Goal: Information Seeking & Learning: Learn about a topic

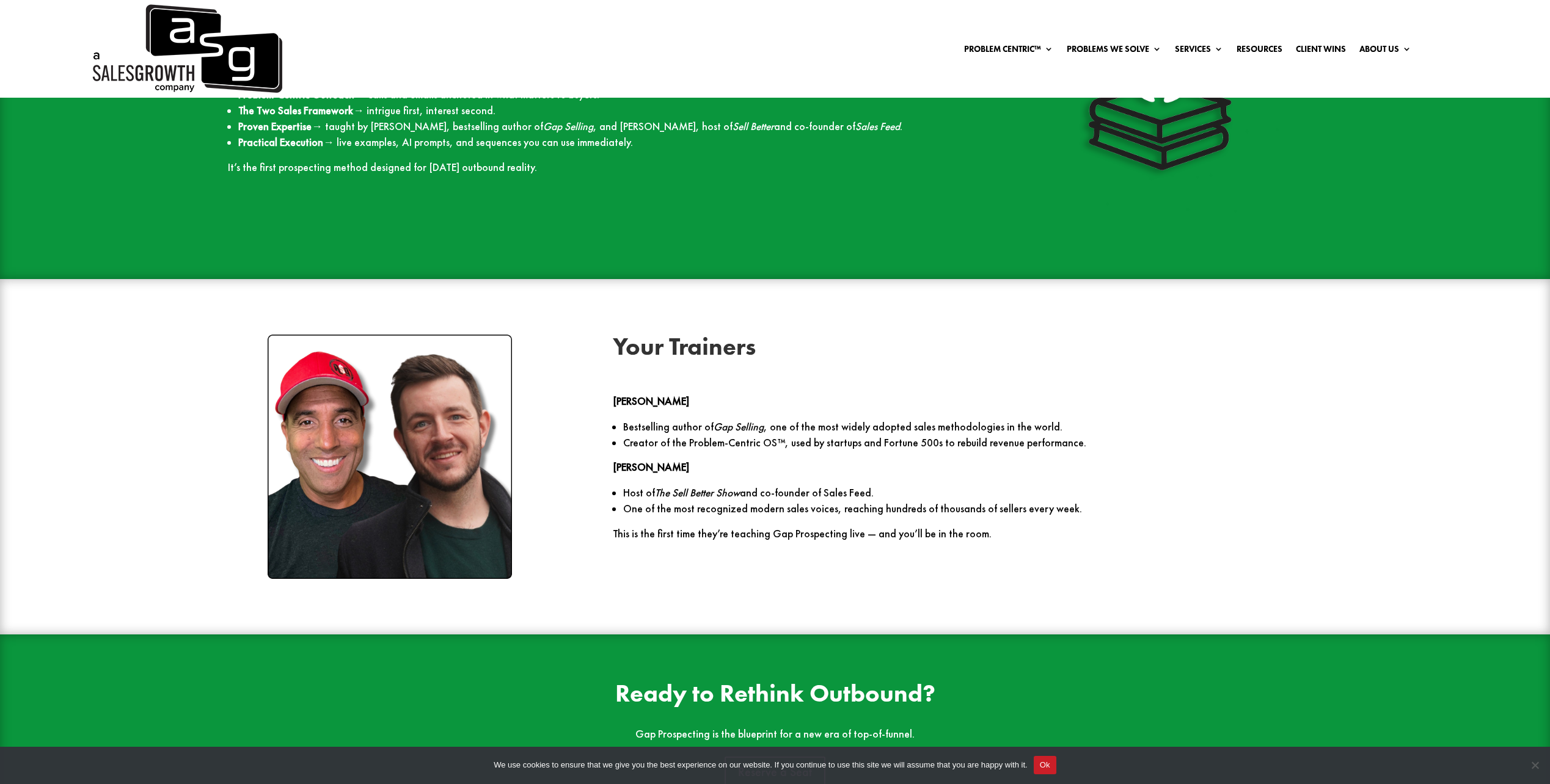
scroll to position [1978, 0]
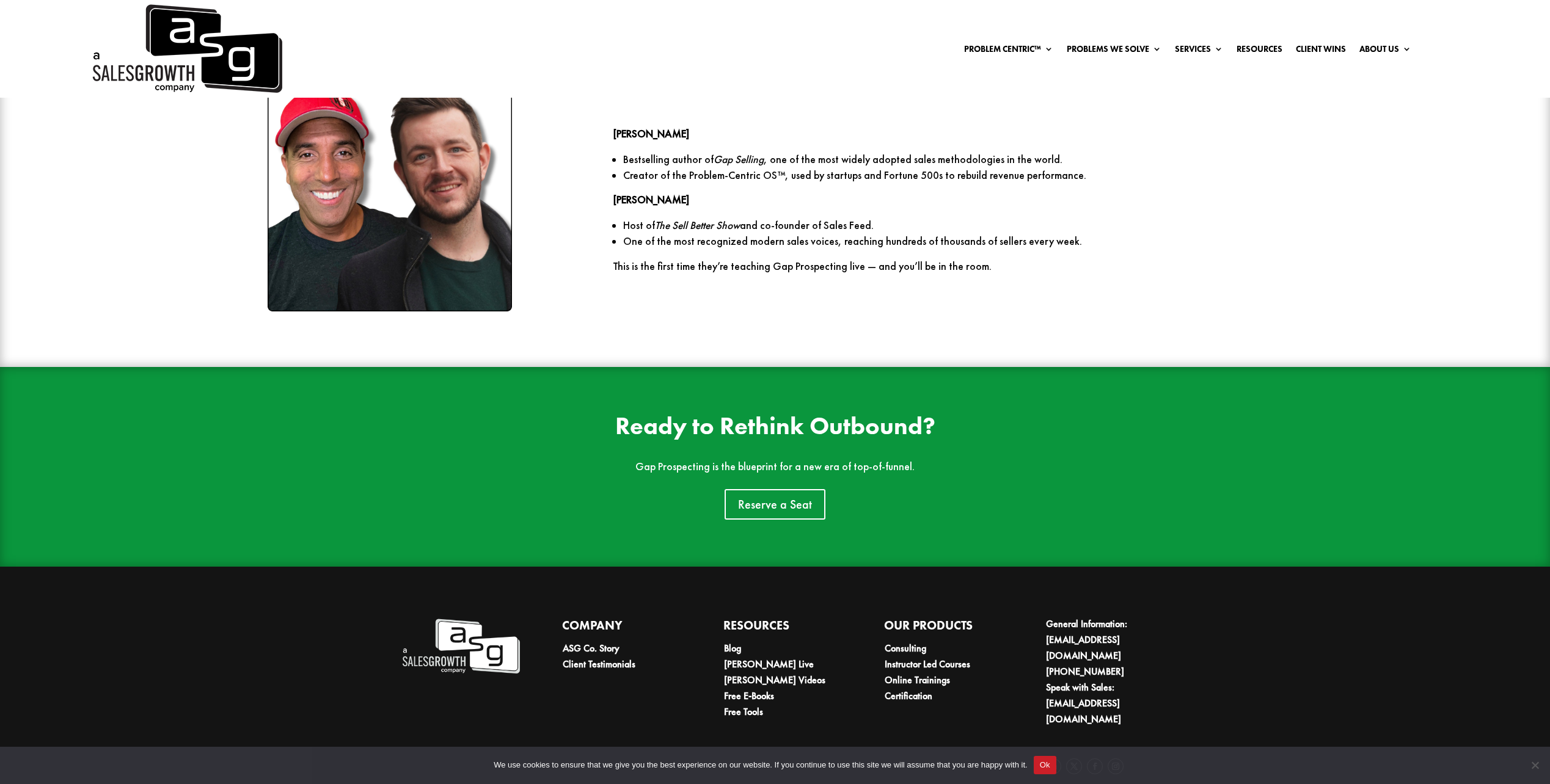
click at [986, 42] on ul "Problem Centric™ Problem Centric™ OS Problem Identification Chart Gap Selling T…" at bounding box center [1187, 49] width 460 height 18
click at [1012, 85] on link "Problem Centric™ OS" at bounding box center [1054, 83] width 171 height 24
click at [992, 111] on link "Problem Identification Chart" at bounding box center [1054, 108] width 171 height 24
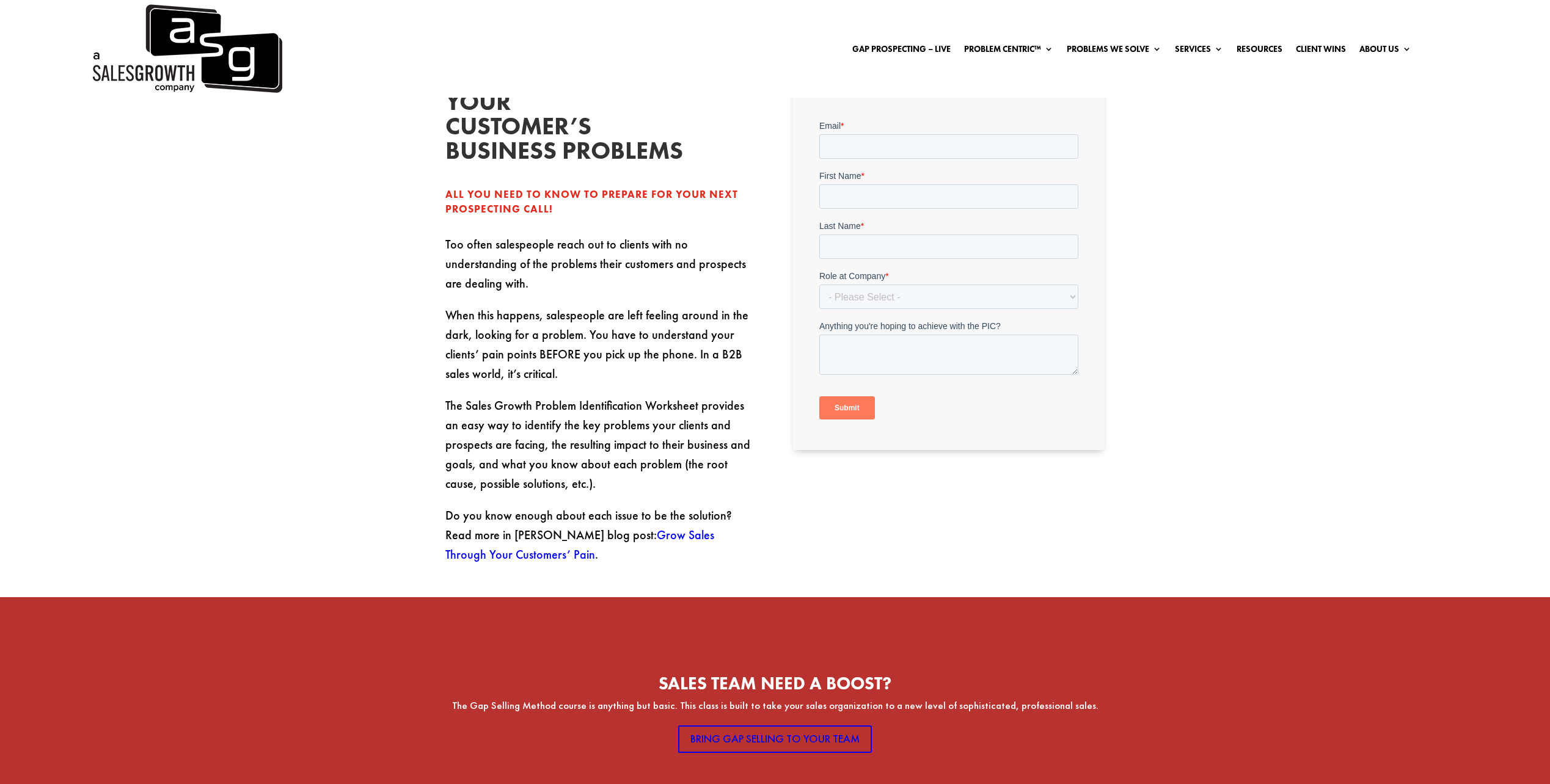
scroll to position [549, 0]
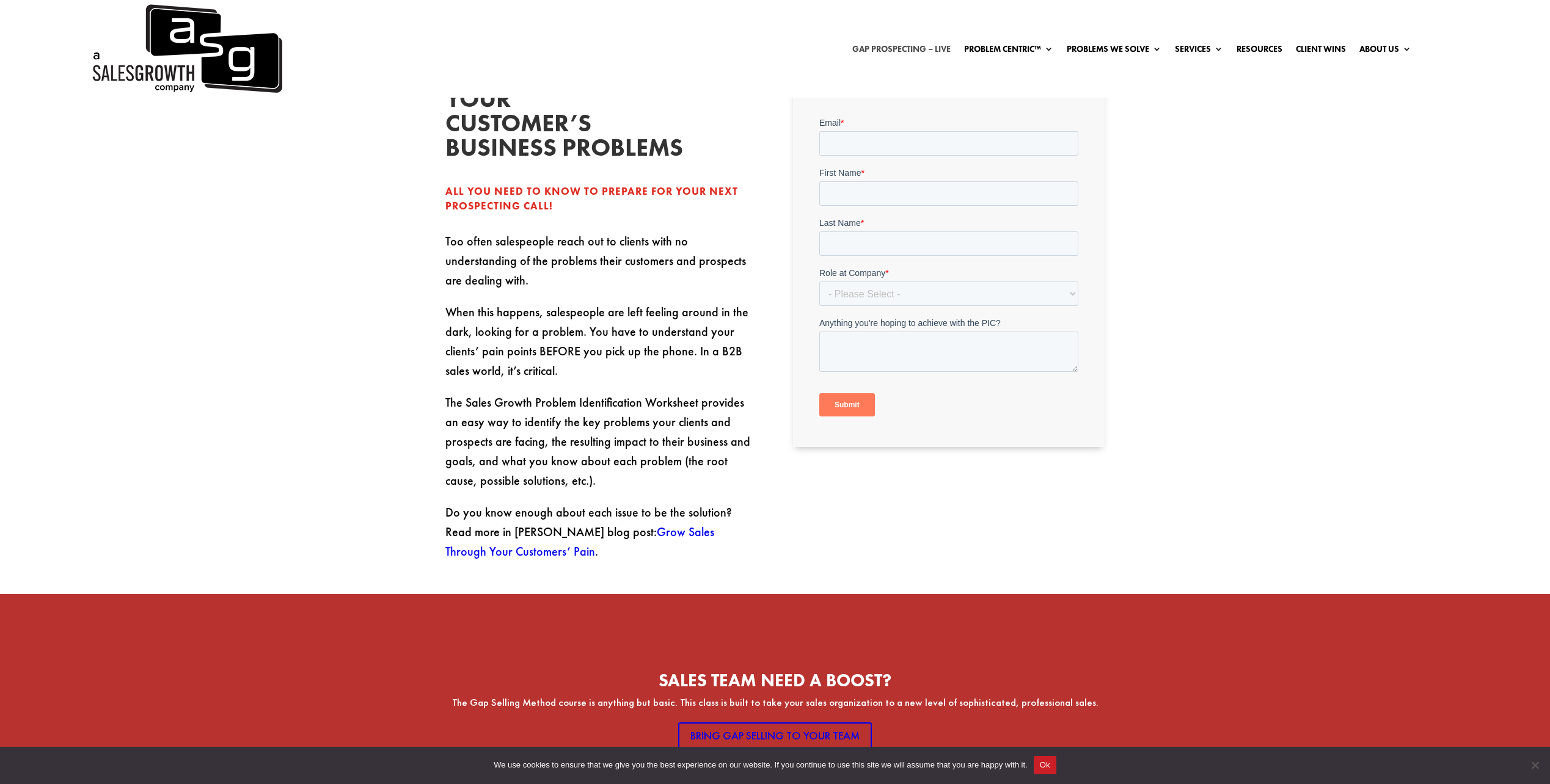
click at [934, 46] on link "Gap Prospecting – LIVE" at bounding box center [901, 51] width 98 height 14
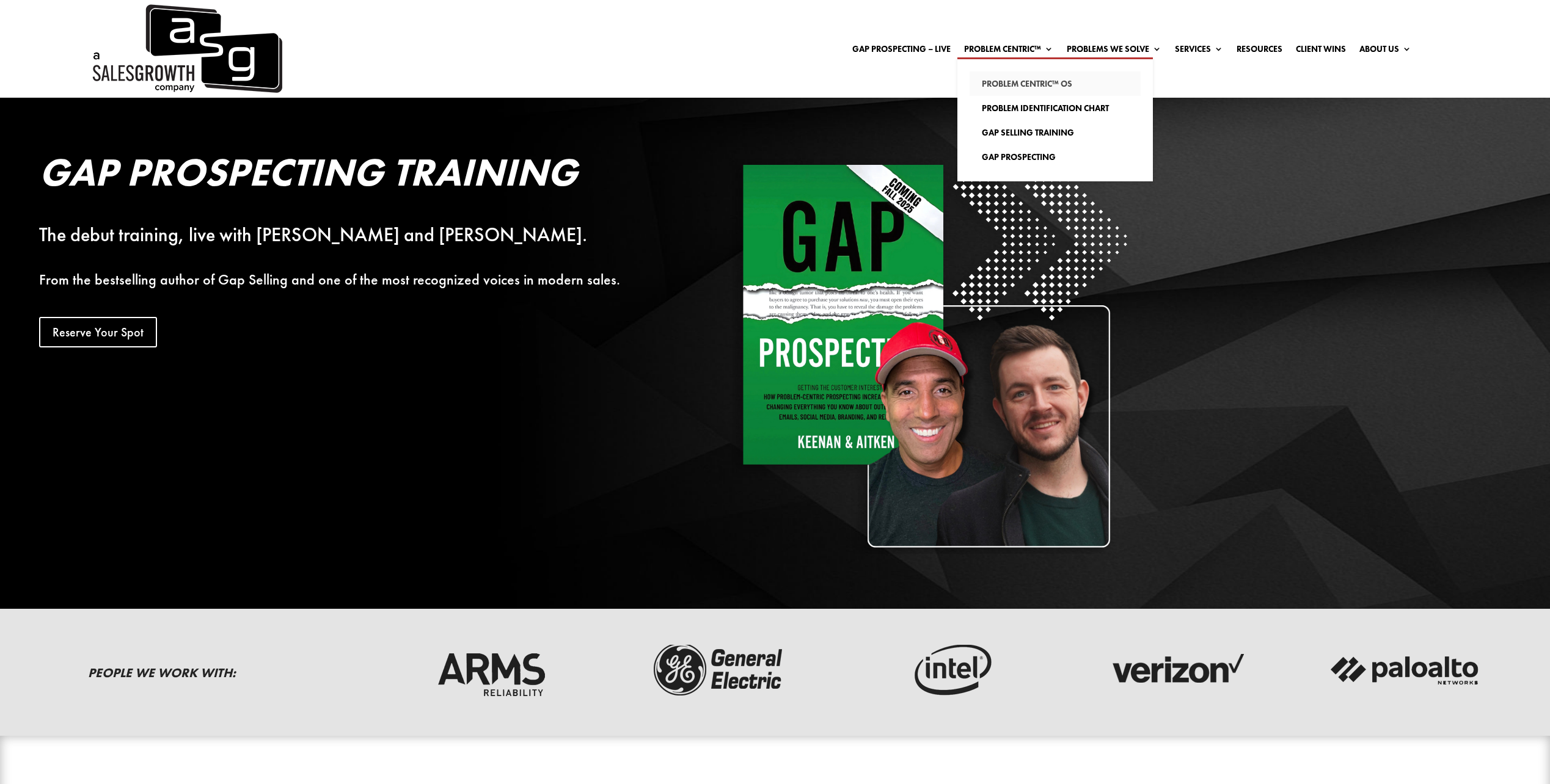
click at [1032, 83] on link "Problem Centric™ OS" at bounding box center [1054, 83] width 171 height 24
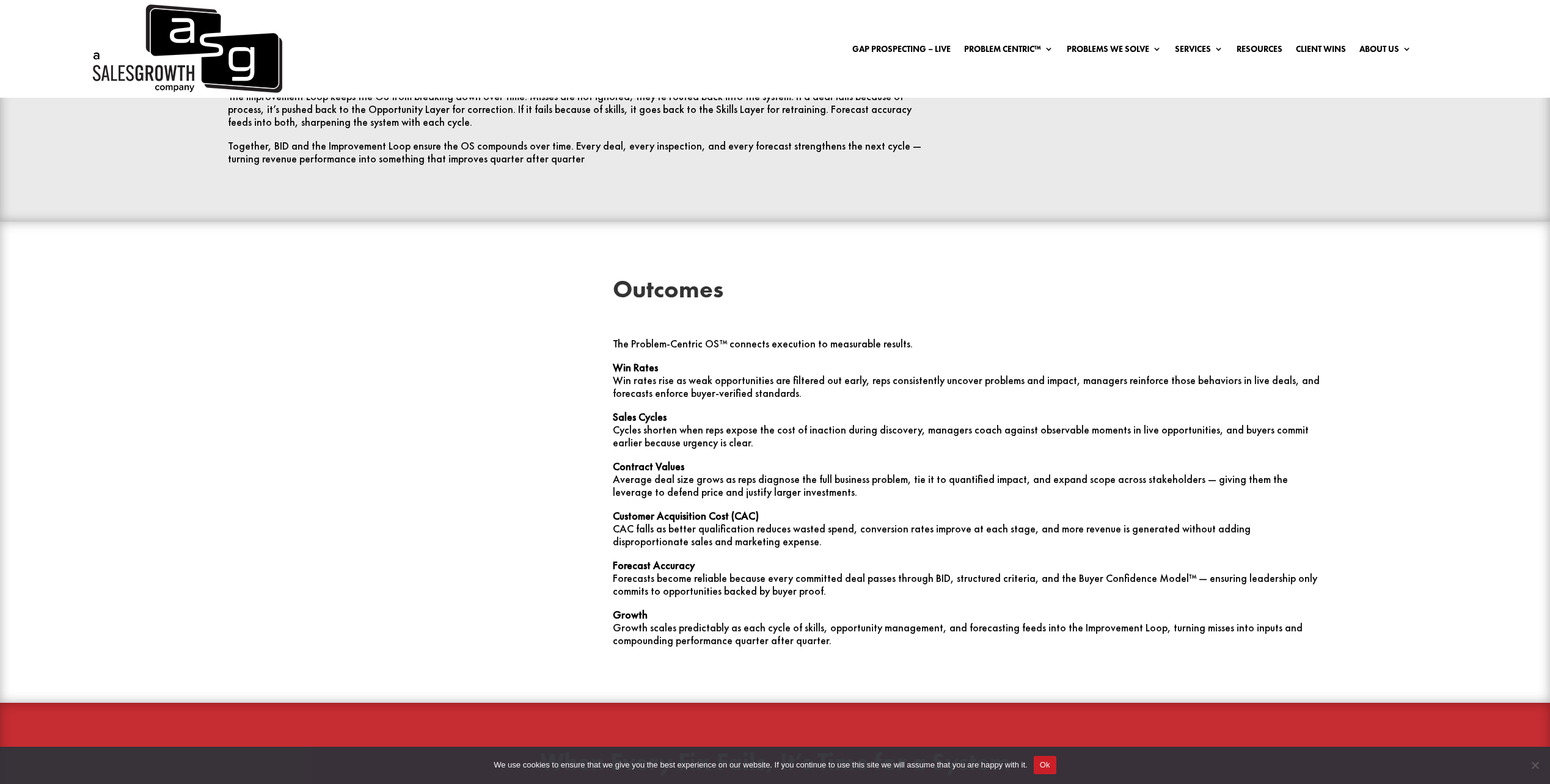
scroll to position [3949, 0]
